Goal: Task Accomplishment & Management: Use online tool/utility

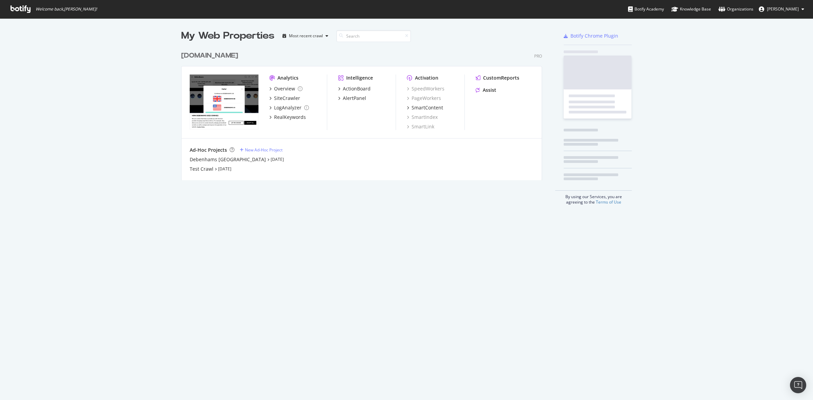
scroll to position [394, 800]
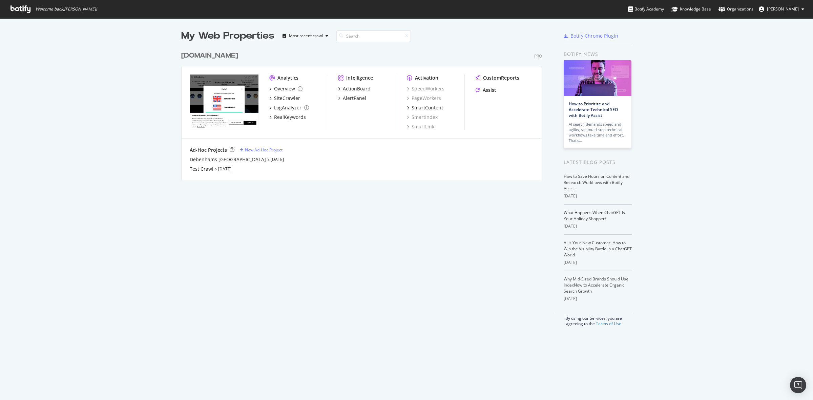
click at [218, 55] on div "[DOMAIN_NAME]" at bounding box center [209, 56] width 57 height 10
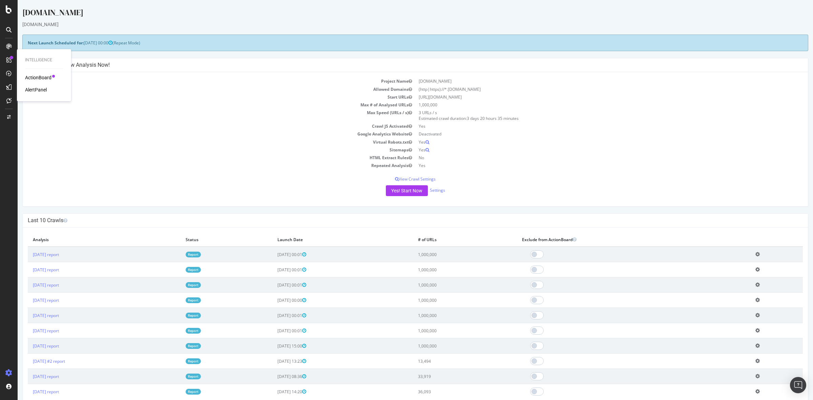
click at [38, 78] on div "ActionBoard" at bounding box center [38, 77] width 26 height 7
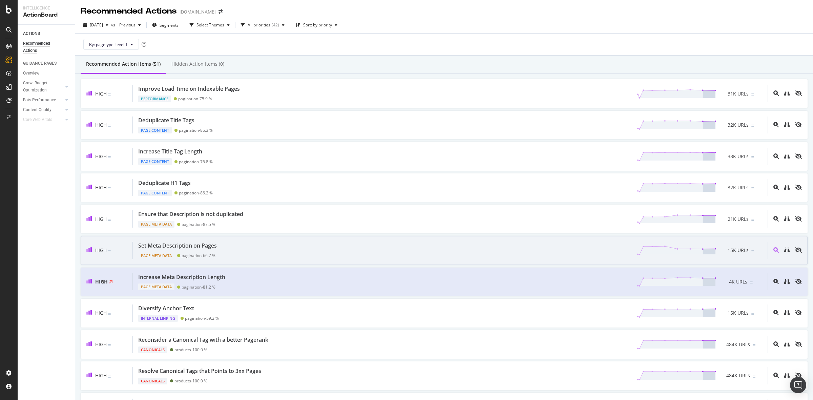
click at [270, 244] on div "Set Meta Description on Pages Page Meta Data pagination - 66.7 % 15K URLs" at bounding box center [450, 250] width 635 height 17
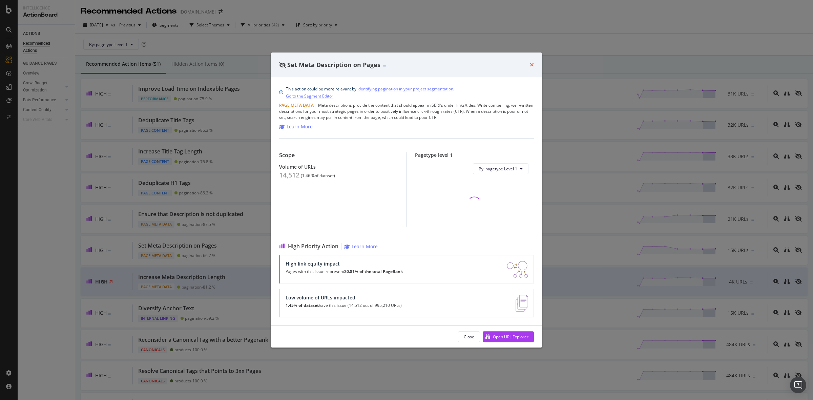
click at [532, 63] on icon "times" at bounding box center [532, 64] width 4 height 5
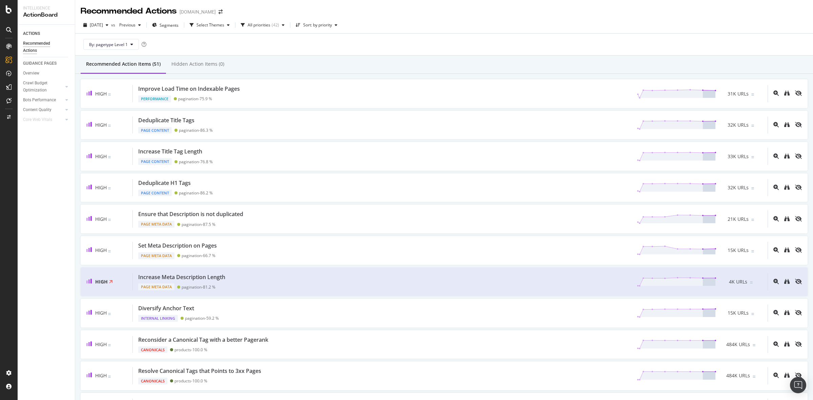
click at [646, 13] on div "Recommended Actions debenhams.com" at bounding box center [444, 8] width 738 height 17
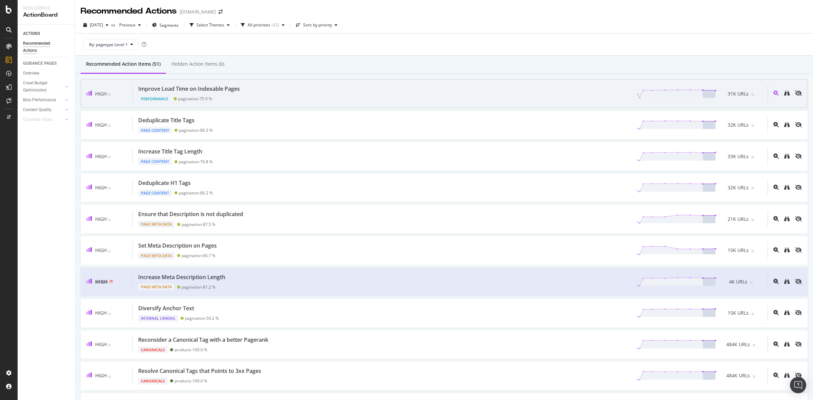
click at [288, 94] on div "Improve Load Time on Indexable Pages Performance pagination - 75.9 % 31K URLs" at bounding box center [450, 93] width 635 height 17
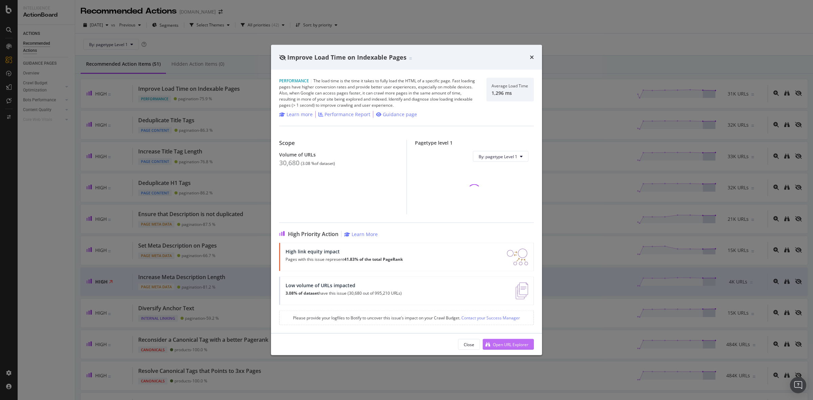
click at [507, 346] on div "Open URL Explorer" at bounding box center [511, 344] width 36 height 6
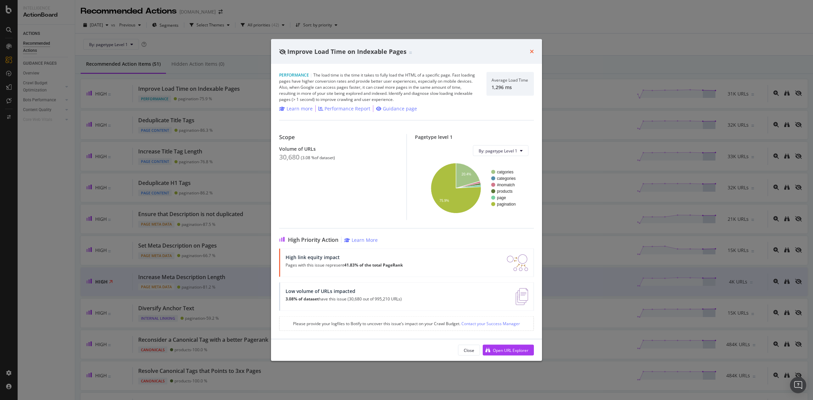
click at [530, 52] on icon "times" at bounding box center [532, 51] width 4 height 5
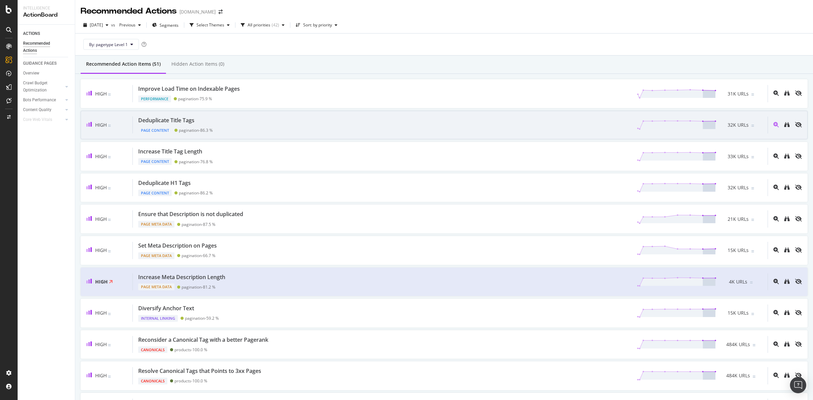
click at [313, 127] on div "Deduplicate Title Tags Page Content pagination - 86.3 % 32K URLs" at bounding box center [450, 125] width 635 height 17
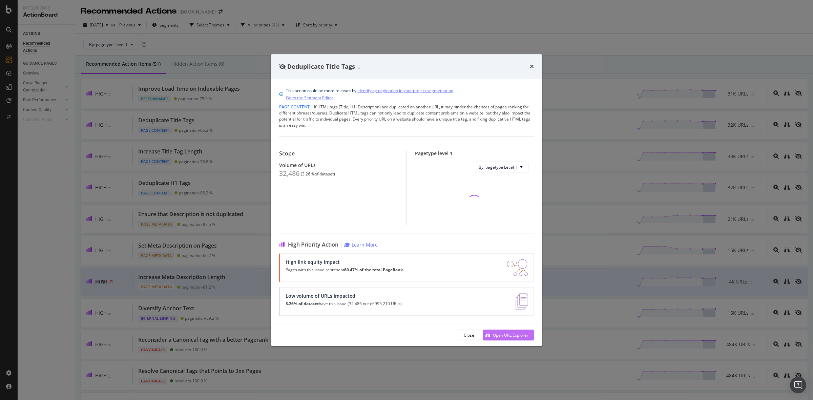
click at [501, 333] on div "Open URL Explorer" at bounding box center [511, 335] width 36 height 6
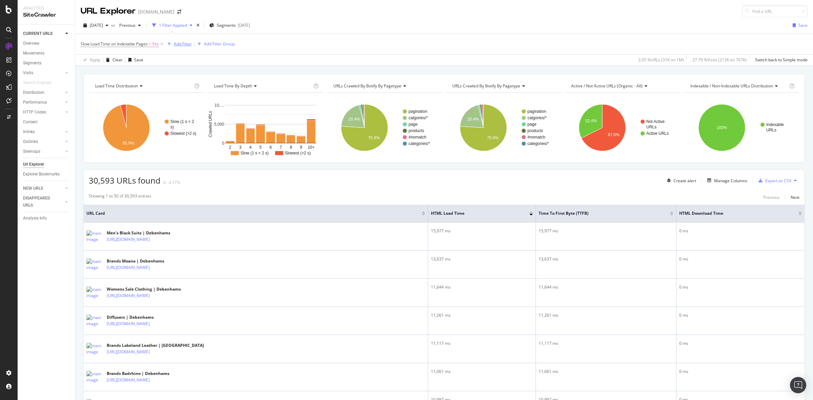
click at [189, 45] on div "Add Filter" at bounding box center [183, 44] width 18 height 6
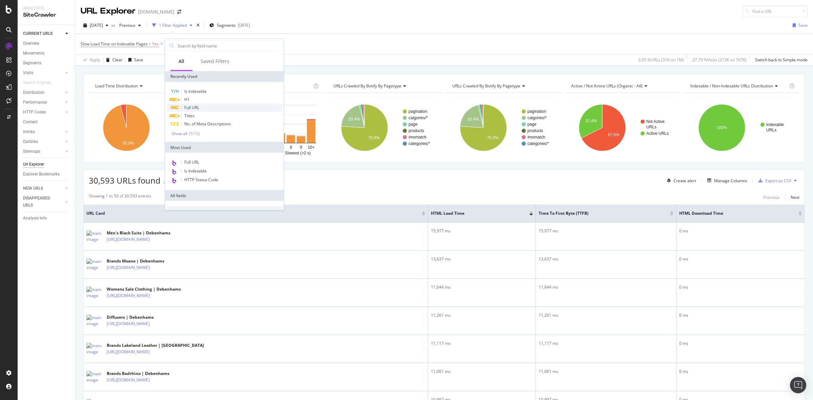
click at [210, 110] on div "Full URL" at bounding box center [224, 108] width 116 height 8
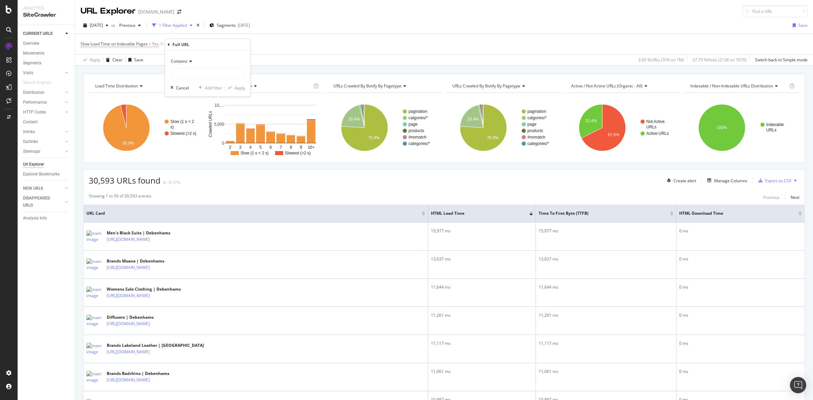
click at [187, 57] on div "Contains" at bounding box center [207, 61] width 75 height 11
click at [207, 139] on div "Doesn't contain" at bounding box center [208, 136] width 72 height 9
click at [215, 73] on input "text" at bounding box center [208, 73] width 74 height 11
type input "="
click at [240, 90] on div "Apply" at bounding box center [239, 88] width 11 height 6
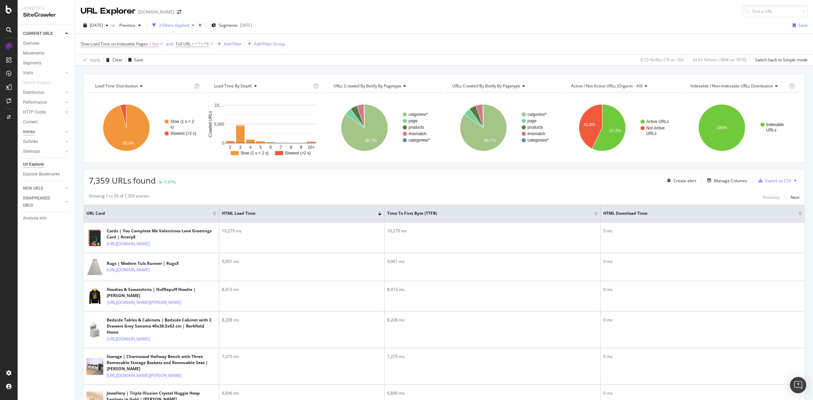
click at [30, 133] on div "Inlinks" at bounding box center [29, 131] width 12 height 7
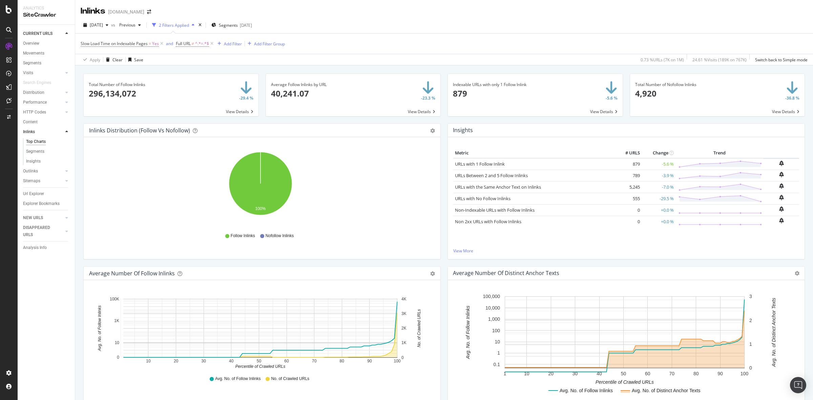
click at [477, 17] on div "2025 Sep. 5th vs Previous 2 Filters Applied Segments 2025-07-21 Slow Load Time …" at bounding box center [444, 41] width 738 height 48
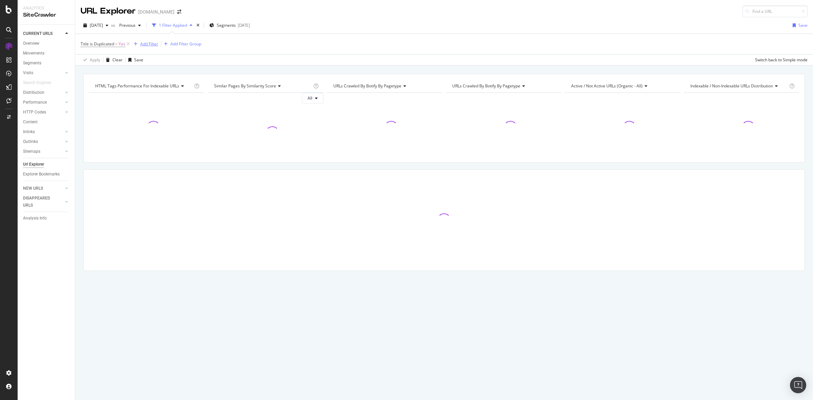
click at [152, 42] on div "Add Filter" at bounding box center [149, 44] width 18 height 6
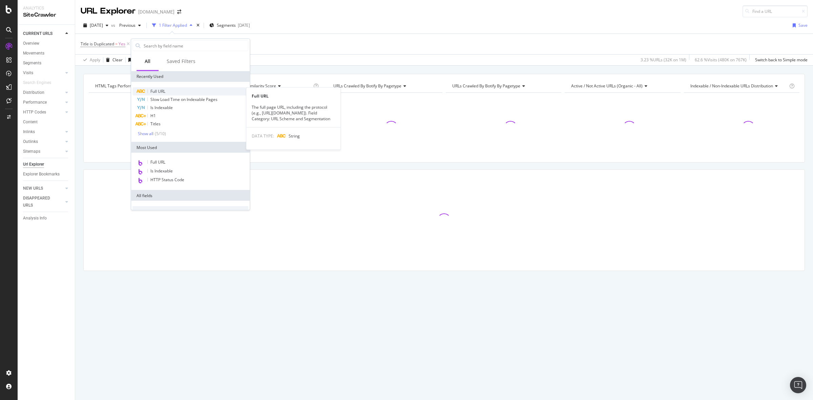
click at [180, 92] on div "Full URL" at bounding box center [190, 91] width 116 height 8
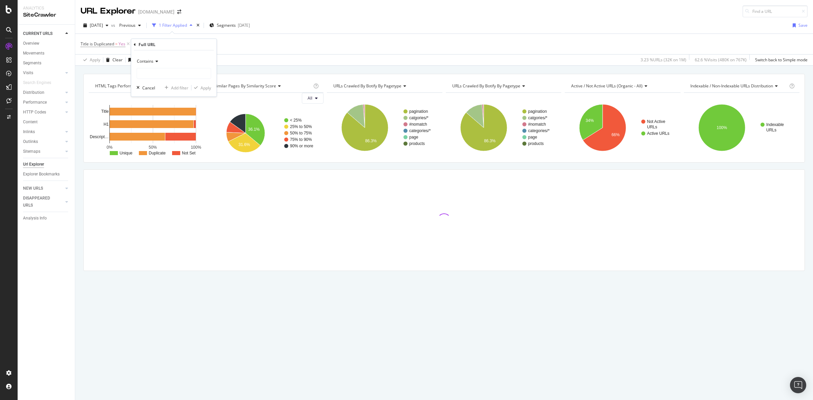
click at [150, 60] on span "Contains" at bounding box center [145, 61] width 17 height 6
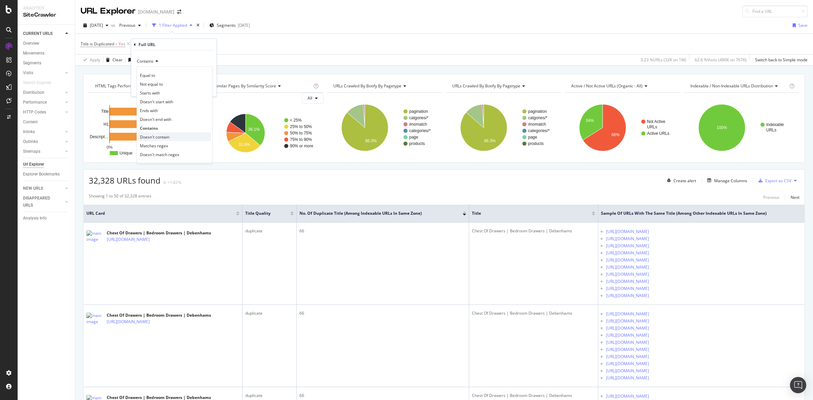
click at [164, 137] on span "Doesn't contain" at bounding box center [154, 137] width 29 height 6
click at [158, 72] on input "text" at bounding box center [174, 73] width 74 height 11
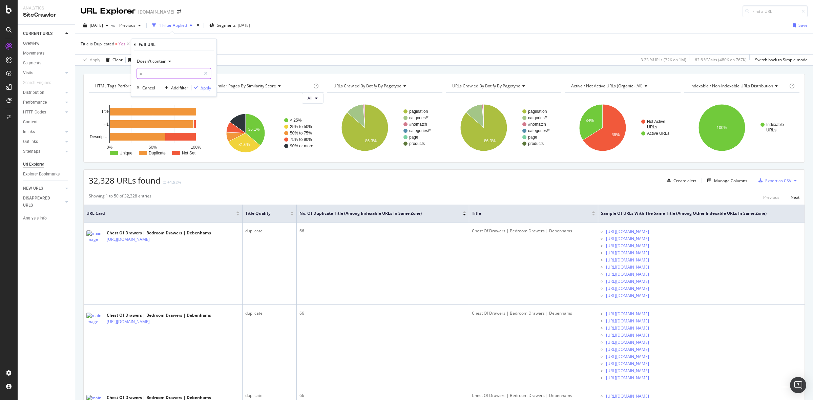
type input "="
click at [204, 88] on div "Apply" at bounding box center [206, 88] width 11 height 6
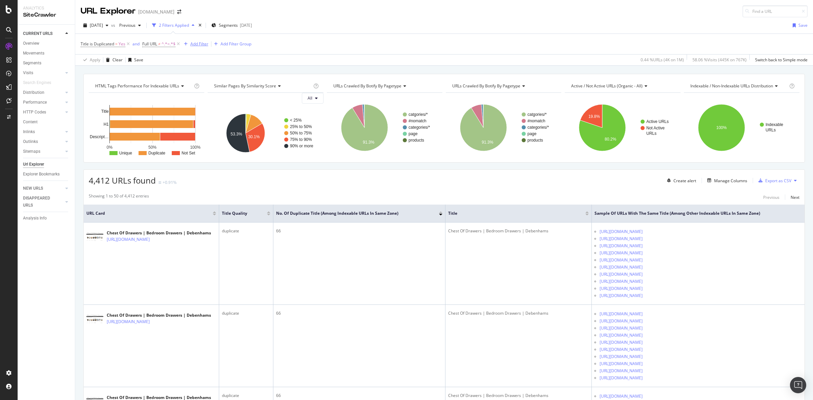
click at [193, 44] on div "Add Filter" at bounding box center [199, 44] width 18 height 6
click at [727, 179] on div "Manage Columns" at bounding box center [730, 181] width 33 height 6
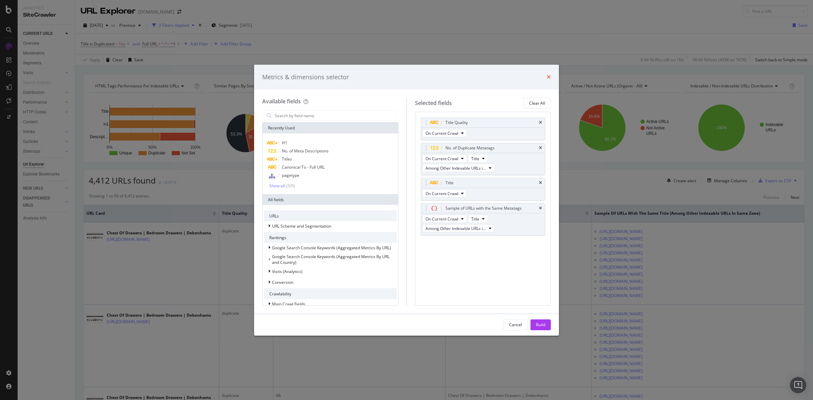
click at [548, 80] on icon "times" at bounding box center [549, 76] width 4 height 5
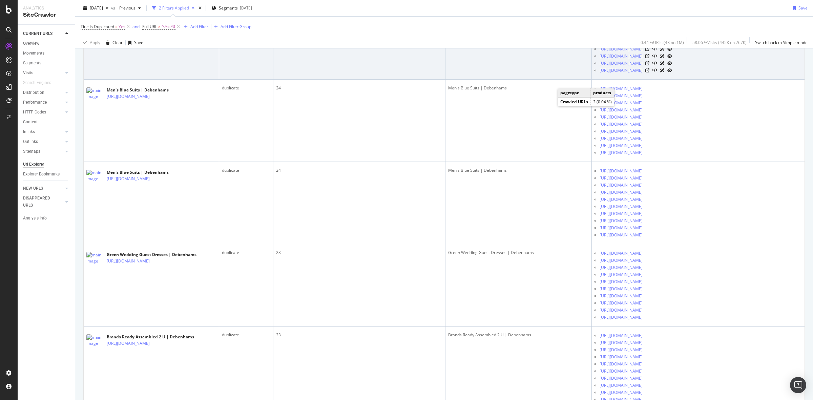
scroll to position [1016, 0]
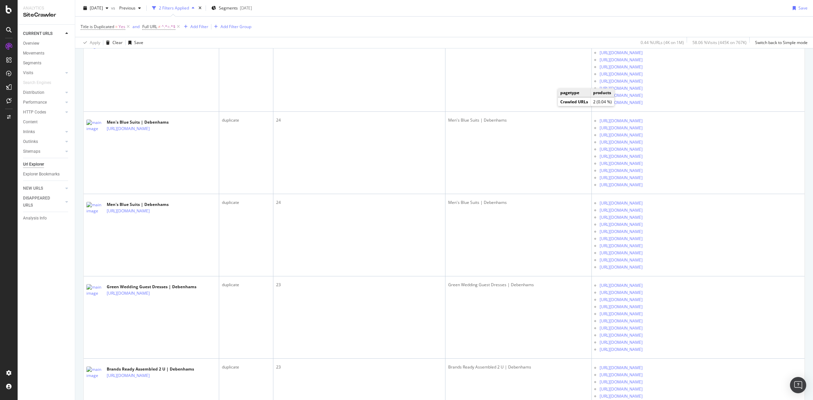
click at [414, 24] on div "Title is Duplicated = Yes and Full URL ≠ ^.*=.*$ Add Filter Add Filter Group" at bounding box center [444, 27] width 727 height 20
click at [424, 9] on div "[DATE] vs Previous 2 Filters Applied Segments [DATE] Save" at bounding box center [444, 10] width 738 height 14
click at [422, 25] on div "Title is Duplicated = Yes and Full URL ≠ ^.*=.*$ Add Filter Add Filter Group" at bounding box center [444, 27] width 727 height 20
click at [463, 12] on div "[DATE] vs Previous 2 Filters Applied Segments [DATE] Save" at bounding box center [444, 10] width 738 height 14
click at [480, 7] on div "[DATE] vs Previous 2 Filters Applied Segments [DATE] Save" at bounding box center [444, 10] width 738 height 14
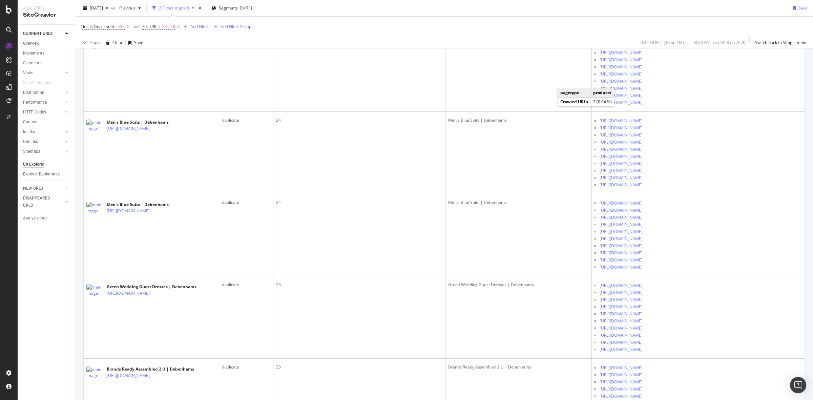
click at [413, 22] on div "Title is Duplicated = Yes and Full URL ≠ ^.*=.*$ Add Filter Add Filter Group" at bounding box center [444, 27] width 727 height 20
click at [415, 22] on div "Title is Duplicated = Yes and Full URL ≠ ^.*=.*$ Add Filter Add Filter Group" at bounding box center [444, 27] width 727 height 20
click at [386, 22] on div "Title is Duplicated = Yes and Full URL ≠ ^.*=.*$ Add Filter Add Filter Group" at bounding box center [444, 27] width 727 height 20
